Goal: Navigation & Orientation: Find specific page/section

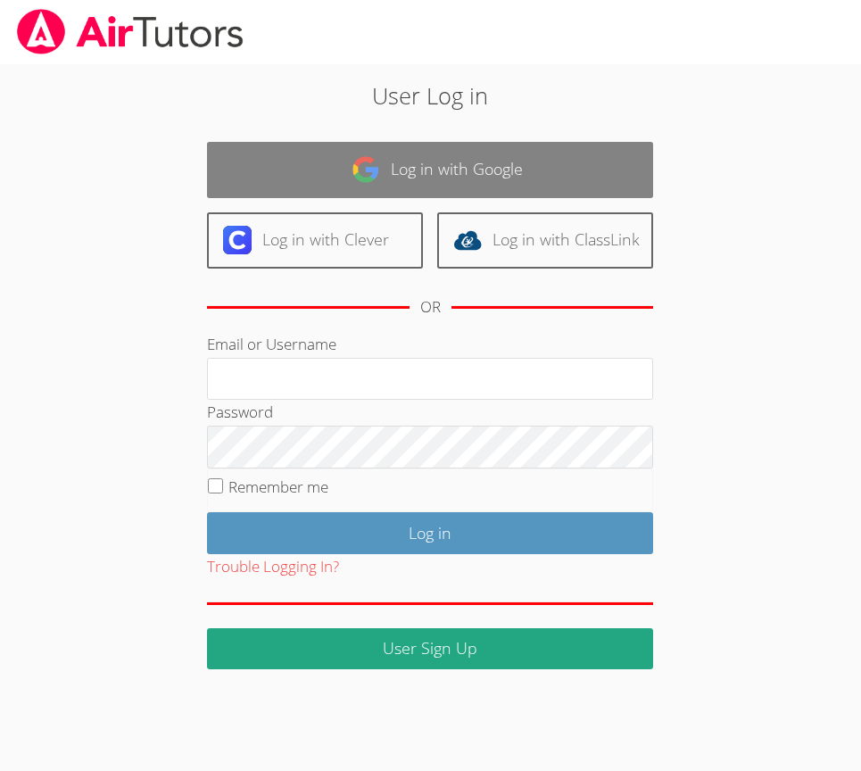
click at [431, 181] on link "Log in with Google" at bounding box center [430, 170] width 446 height 56
